Goal: Book appointment/travel/reservation

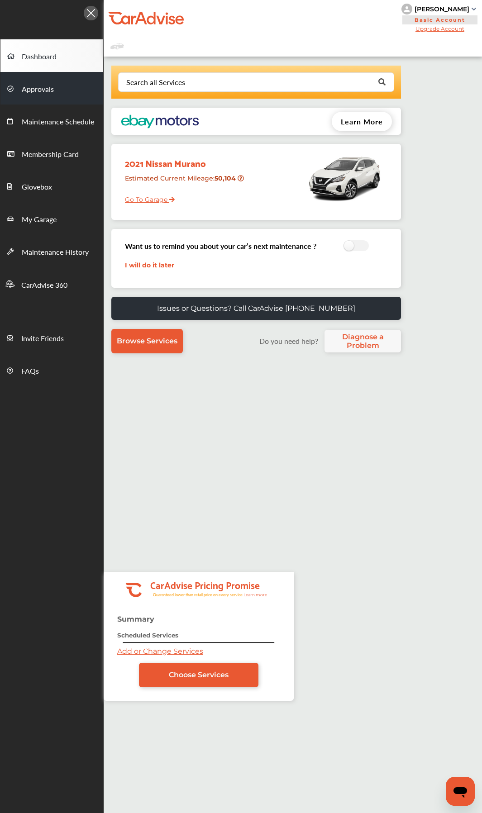
click at [39, 87] on span "Approvals" at bounding box center [38, 90] width 32 height 12
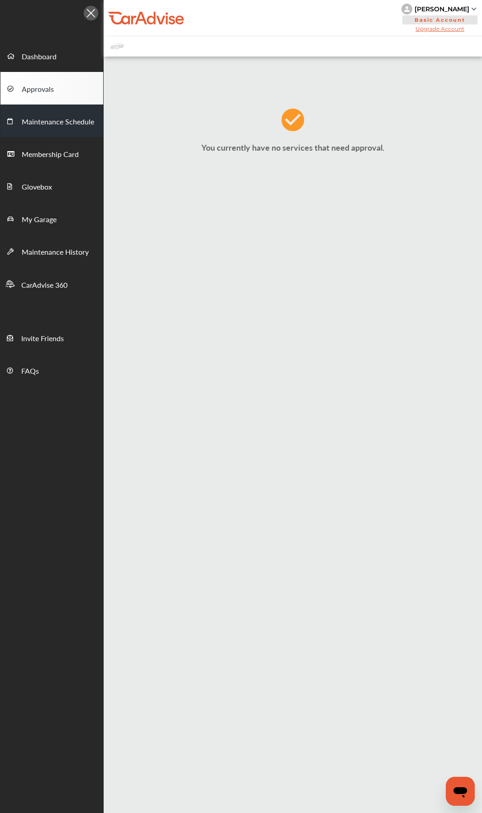
click at [42, 118] on span "Maintenance Schedule" at bounding box center [58, 122] width 72 height 12
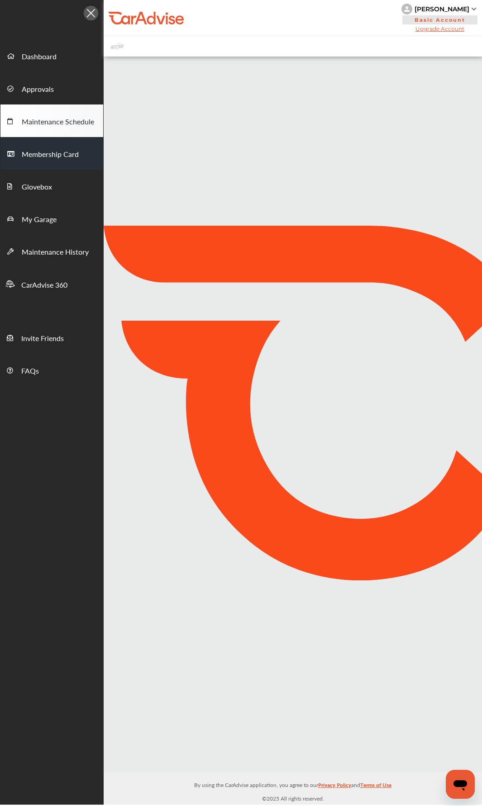
click at [46, 156] on div "My Account Dashboard Approvals Maintenance Schedule Membership Card Glovebox My…" at bounding box center [241, 402] width 482 height 804
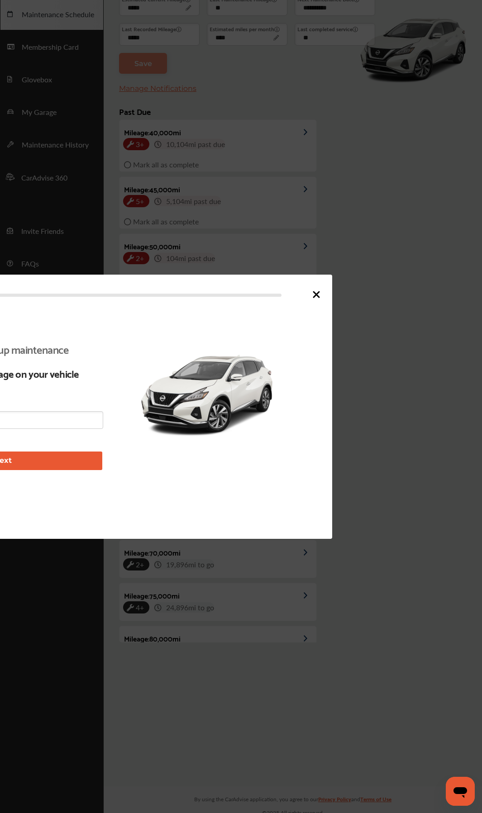
scroll to position [113, 0]
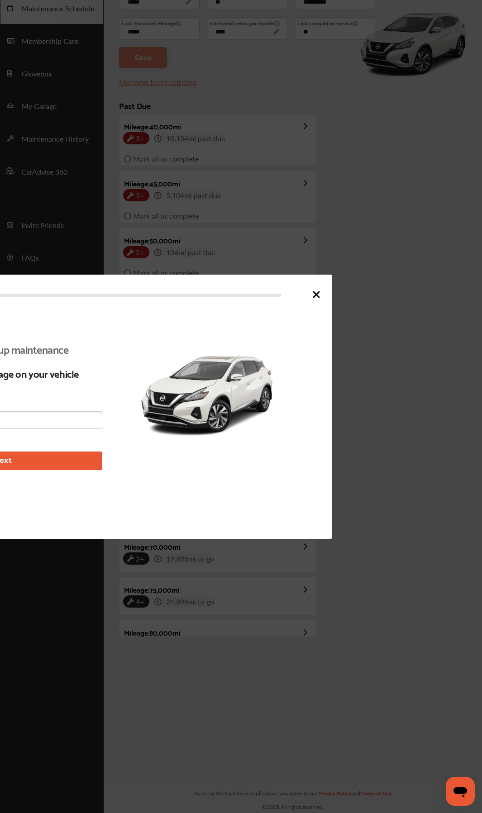
click at [44, 188] on div at bounding box center [241, 406] width 482 height 813
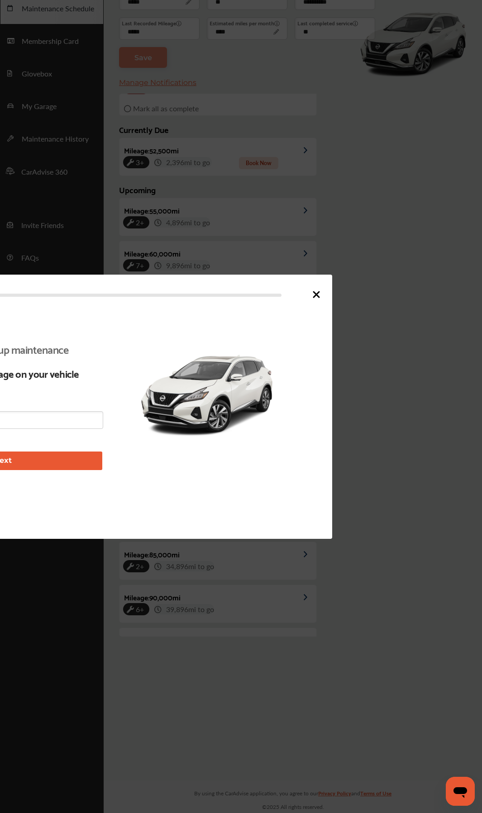
scroll to position [195, 0]
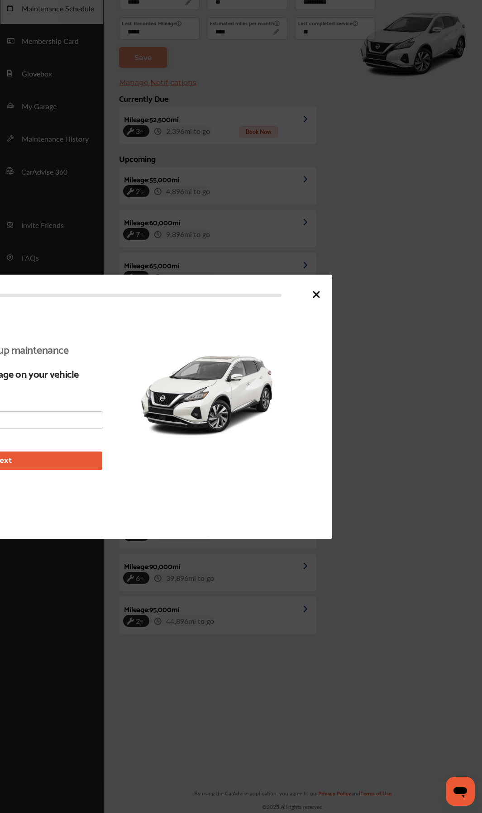
click at [322, 299] on div "Let's get ready to set up maintenance reminders Confirm the latest mileage on y…" at bounding box center [106, 406] width 452 height 264
click at [317, 290] on icon at bounding box center [316, 294] width 11 height 11
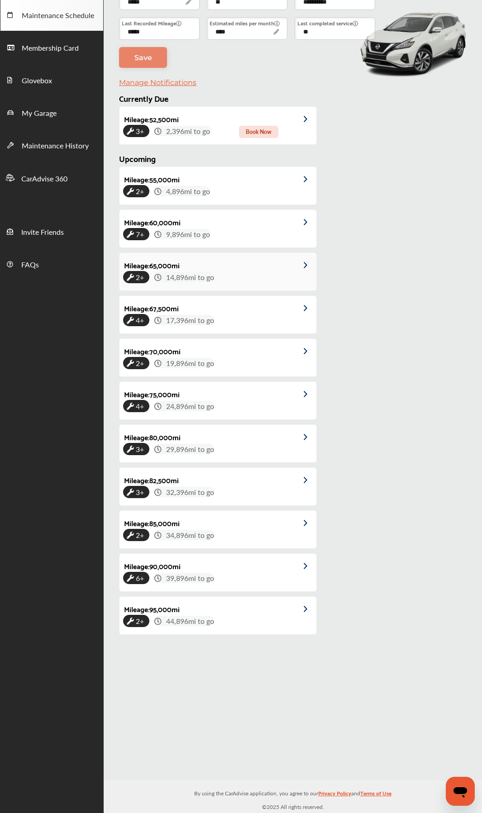
scroll to position [106, 0]
click at [35, 114] on span "My Garage" at bounding box center [39, 114] width 35 height 12
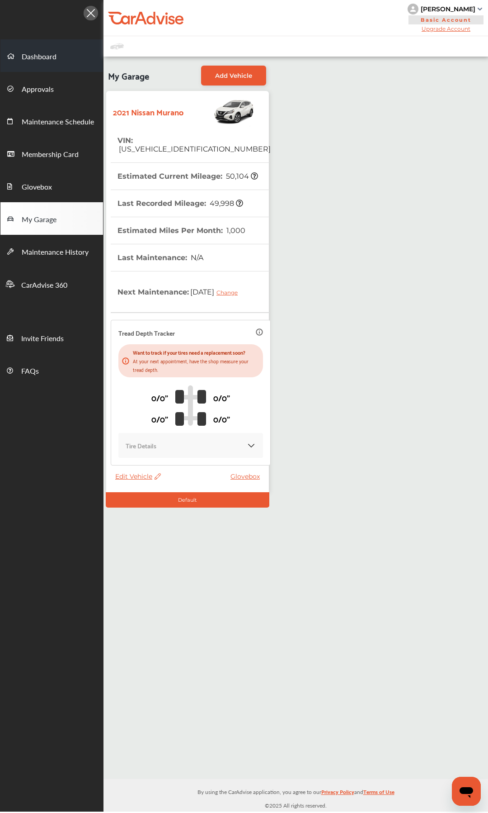
click at [33, 51] on span "Dashboard" at bounding box center [39, 57] width 35 height 12
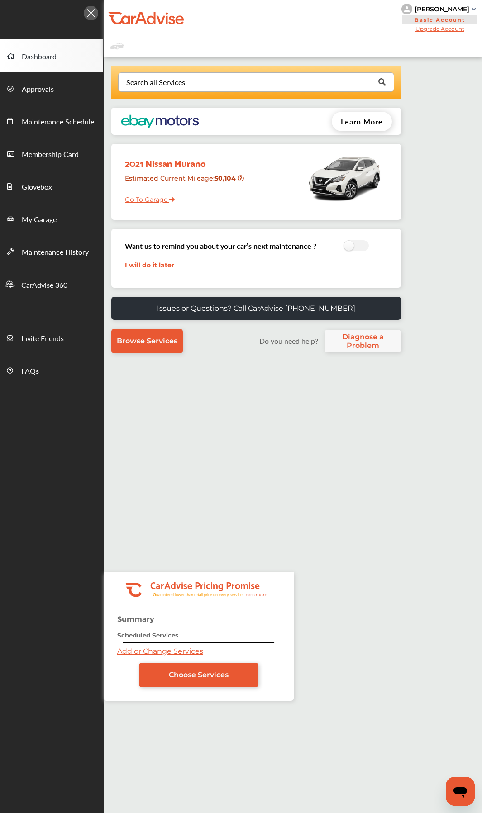
click at [227, 91] on div "Search all Services Looking for something we don’t seem to have? Contact us." at bounding box center [256, 81] width 276 height 19
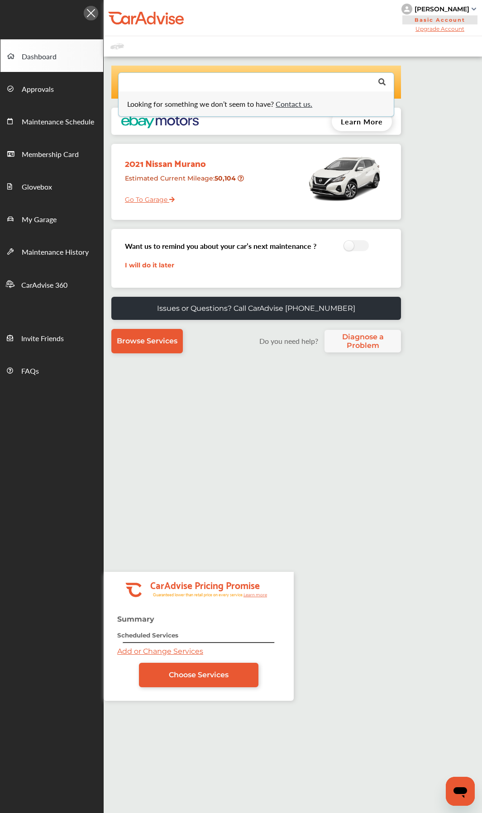
click at [221, 78] on input "text" at bounding box center [254, 82] width 270 height 18
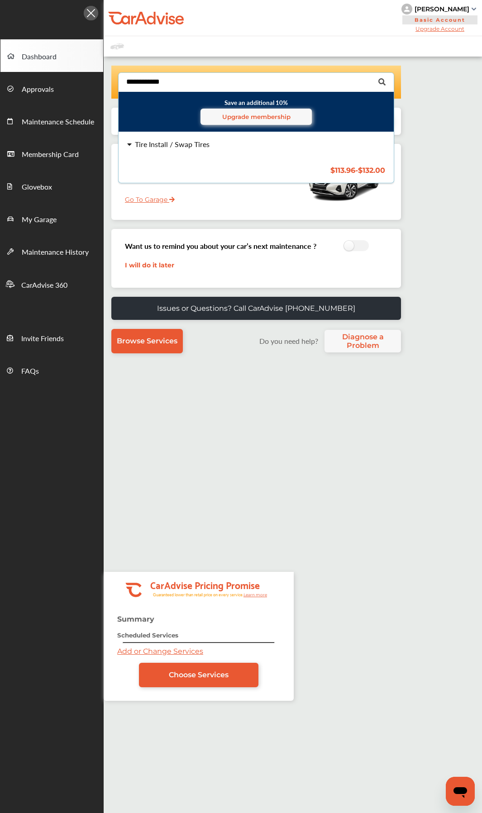
type input "**********"
click at [188, 146] on div "Tire Install / Swap Tires" at bounding box center [172, 144] width 75 height 7
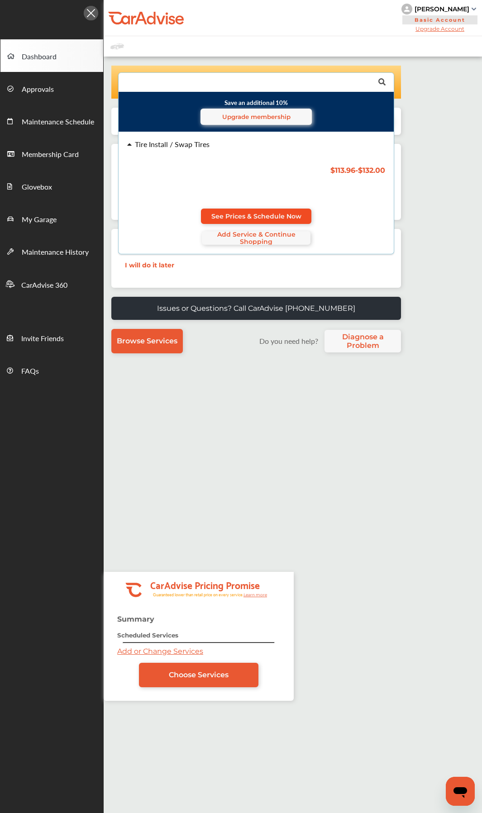
click at [231, 215] on span "See Prices & Schedule Now" at bounding box center [256, 216] width 90 height 7
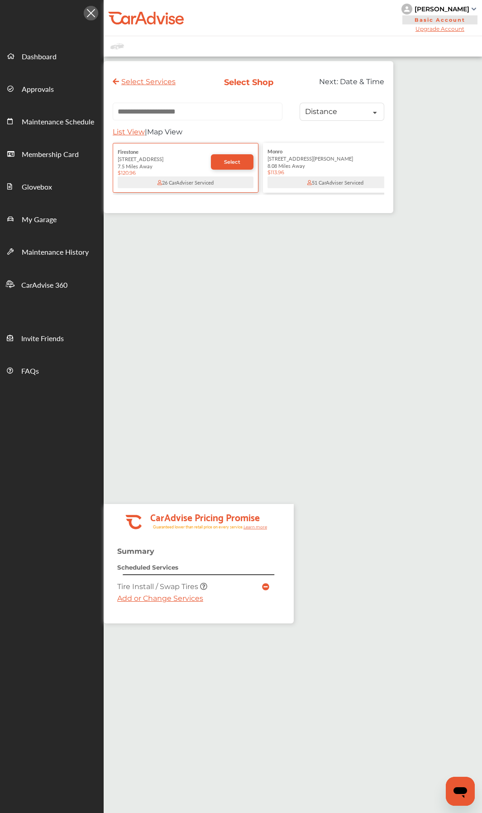
click at [182, 111] on input "text" at bounding box center [198, 112] width 170 height 18
paste input "**********"
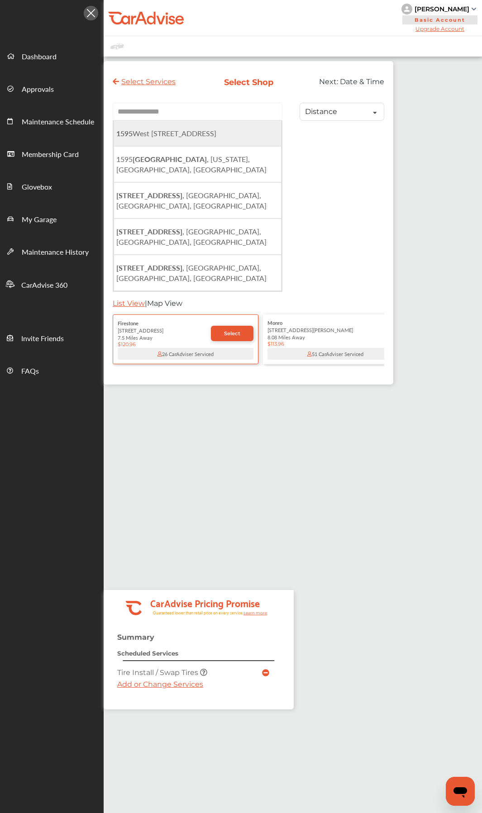
click at [213, 137] on span "[STREET_ADDRESS]" at bounding box center [166, 133] width 100 height 10
type input "**********"
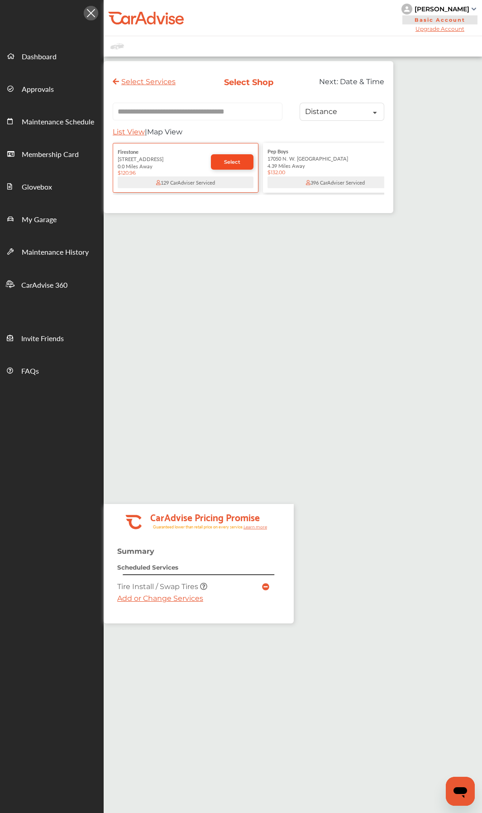
click at [229, 165] on span "Select" at bounding box center [232, 162] width 16 height 6
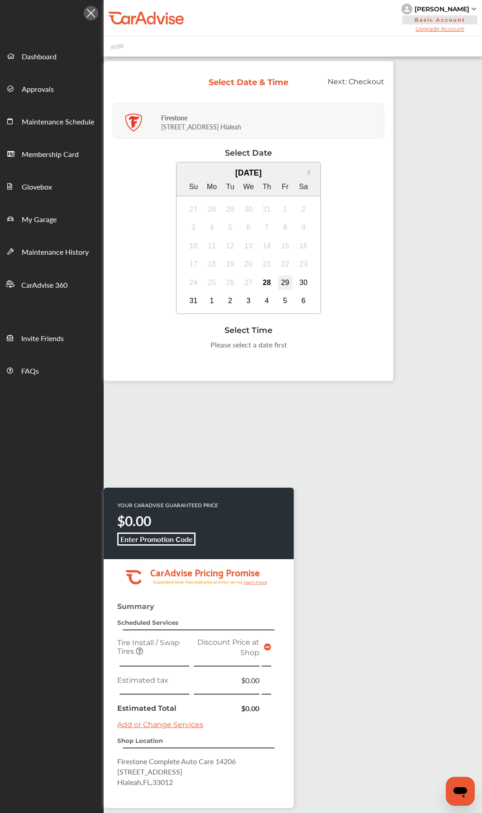
click at [284, 279] on div "29" at bounding box center [285, 282] width 14 height 14
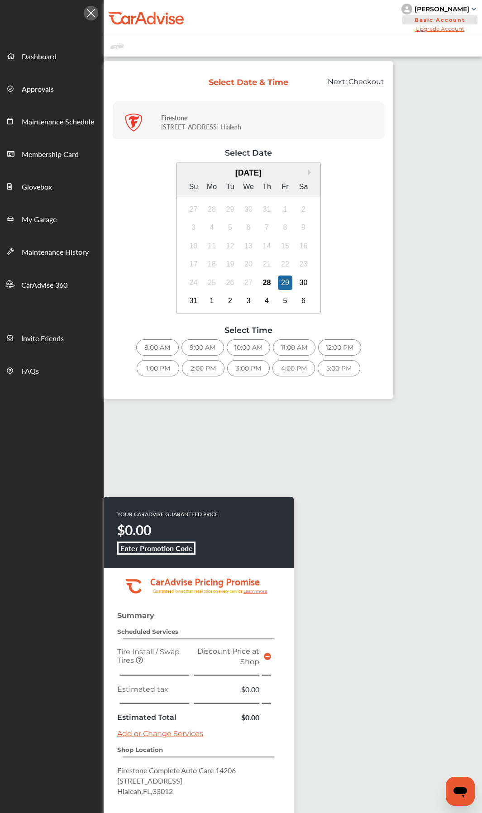
click at [332, 341] on div "12:00 PM" at bounding box center [339, 347] width 43 height 16
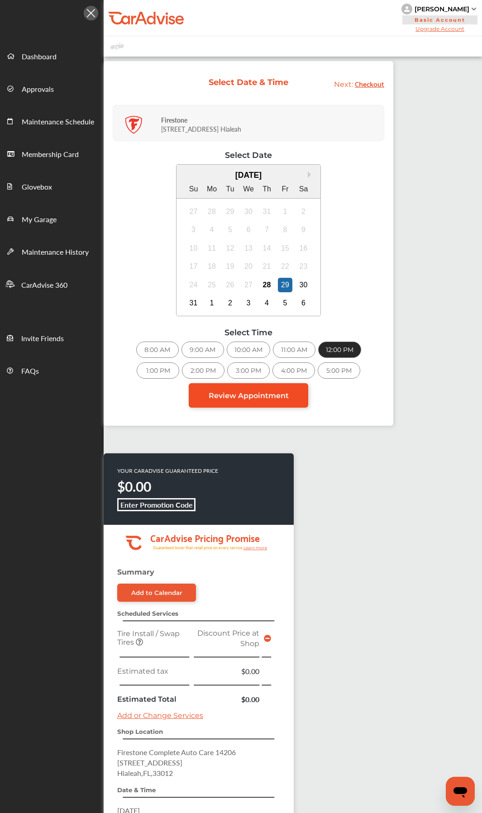
click at [253, 393] on span "Review Appointment" at bounding box center [248, 395] width 80 height 9
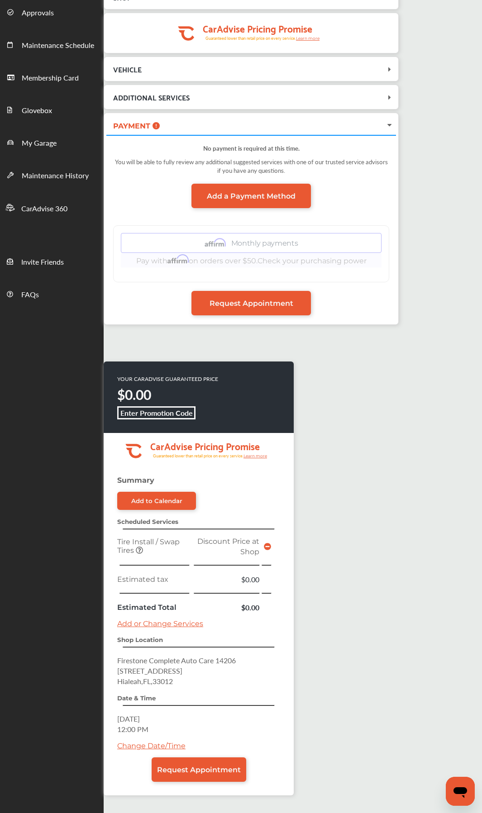
scroll to position [139, 0]
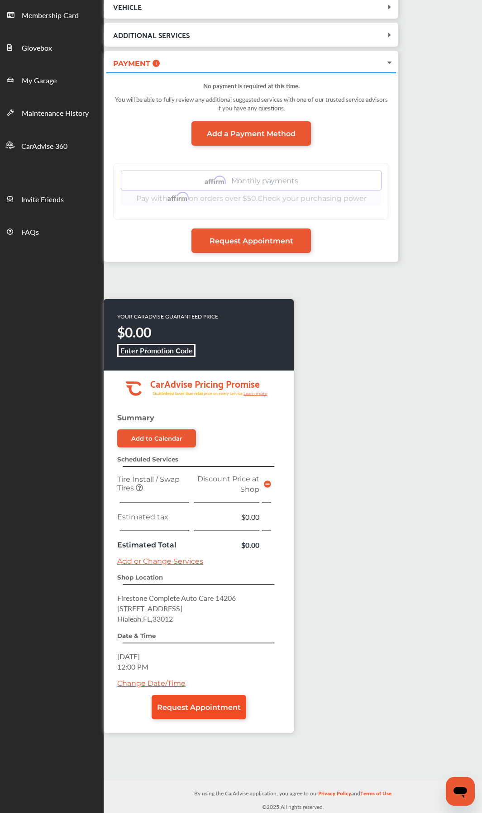
click at [207, 432] on span "Request Appointment" at bounding box center [199, 707] width 84 height 9
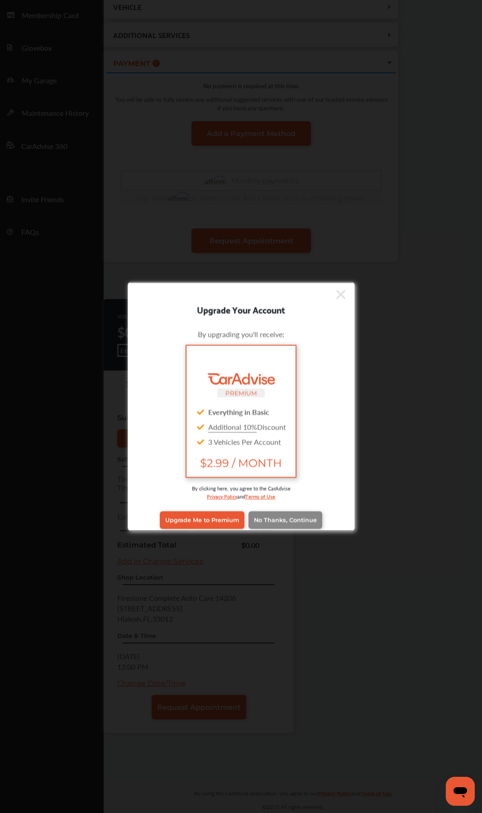
click at [287, 432] on span "No Thanks, Continue" at bounding box center [285, 519] width 63 height 7
